Goal: Task Accomplishment & Management: Manage account settings

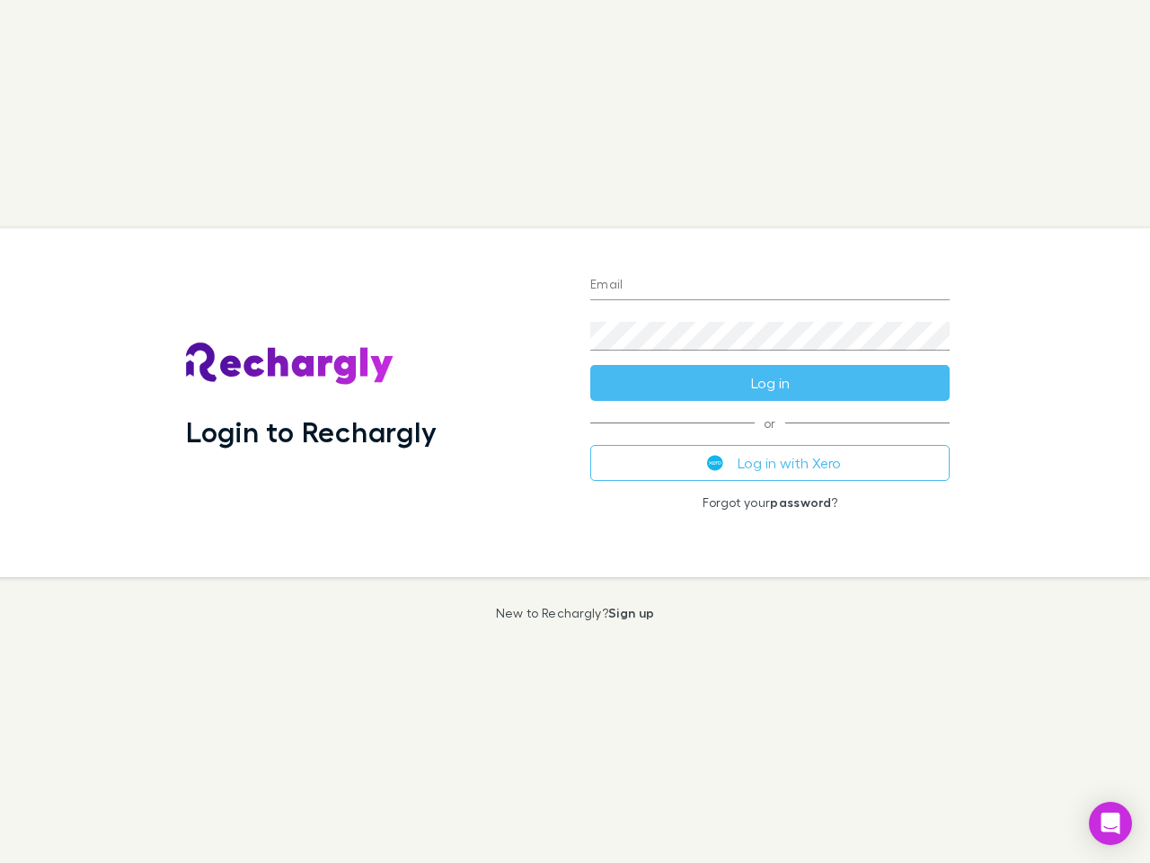
click at [575, 431] on div "Login to Rechargly" at bounding box center [374, 402] width 404 height 349
click at [770, 286] on input "Email" at bounding box center [769, 285] width 359 height 29
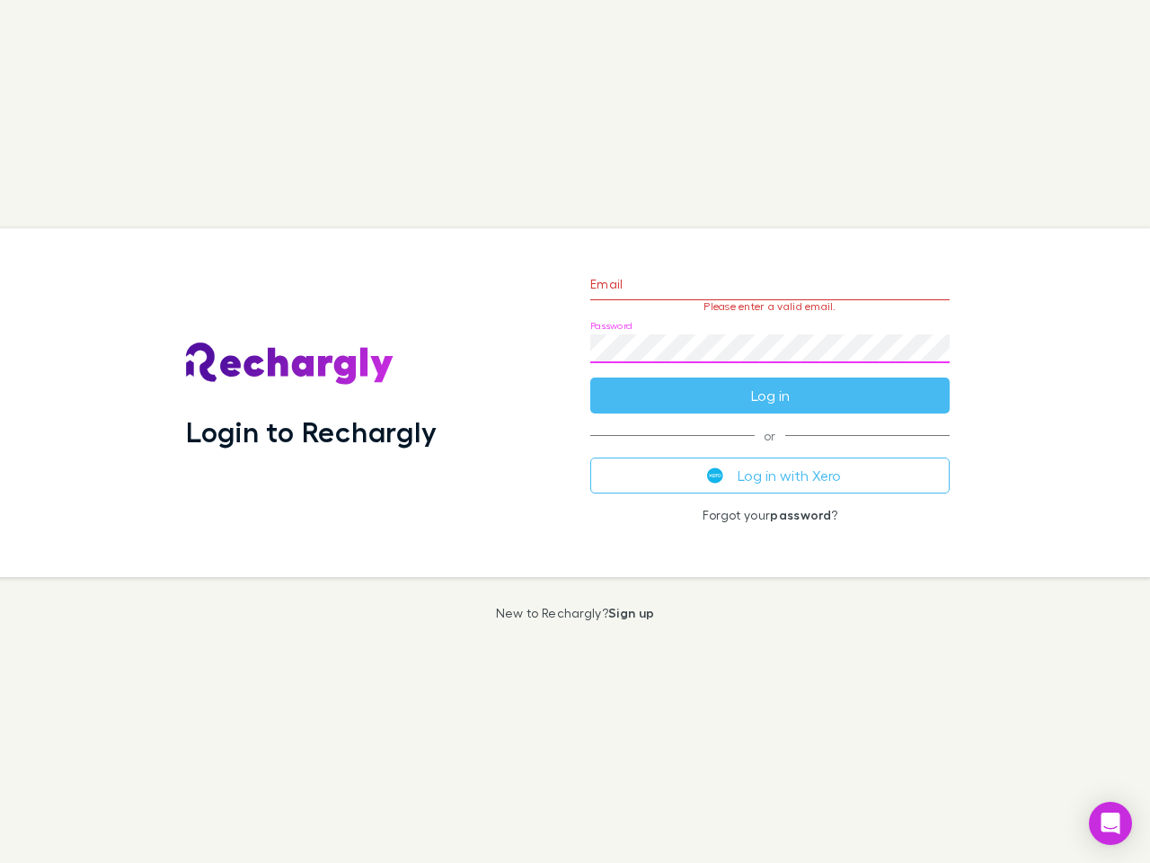
click at [770, 383] on form "Email Please enter a valid email. Password Log in" at bounding box center [769, 335] width 359 height 156
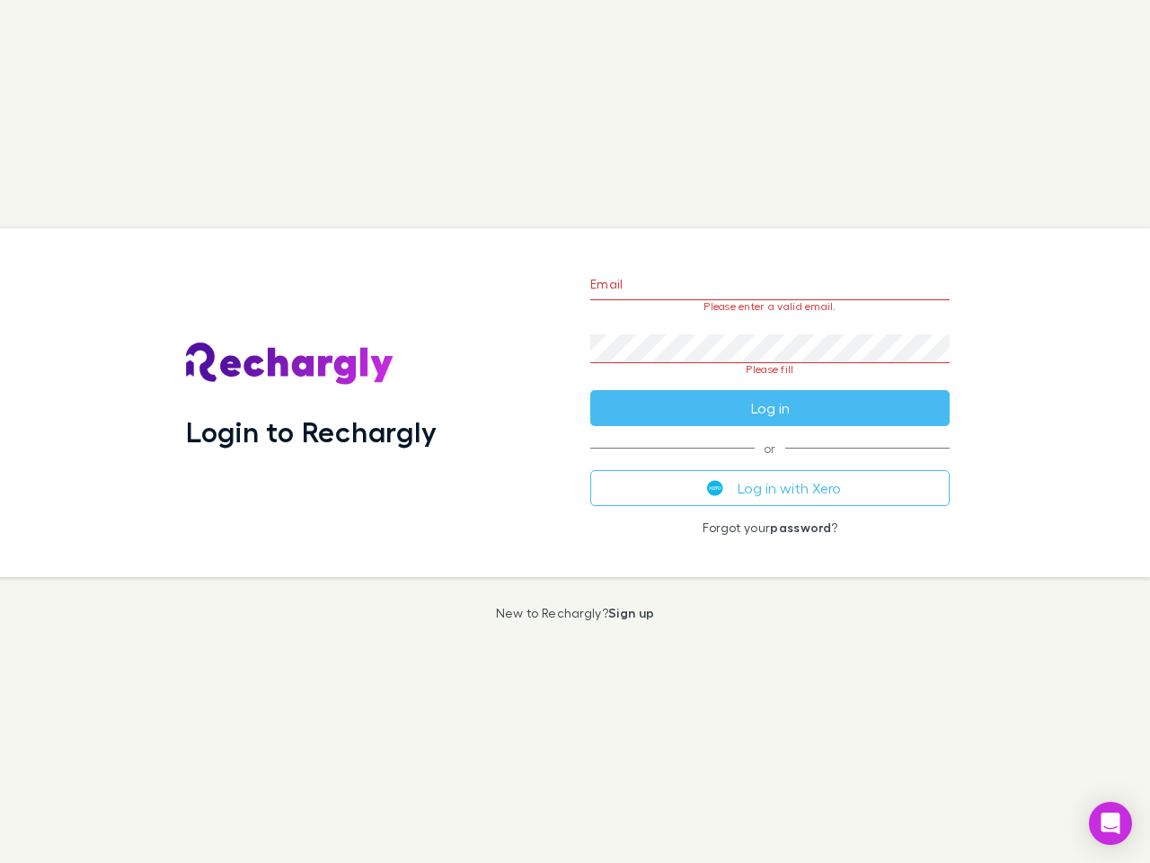
click at [770, 463] on div "Email Please enter a valid email. Password Please fill Log in or Log in with Xe…" at bounding box center [770, 402] width 388 height 349
click at [1111, 823] on icon "Open Intercom Messenger" at bounding box center [1111, 823] width 19 height 22
